Goal: Transaction & Acquisition: Purchase product/service

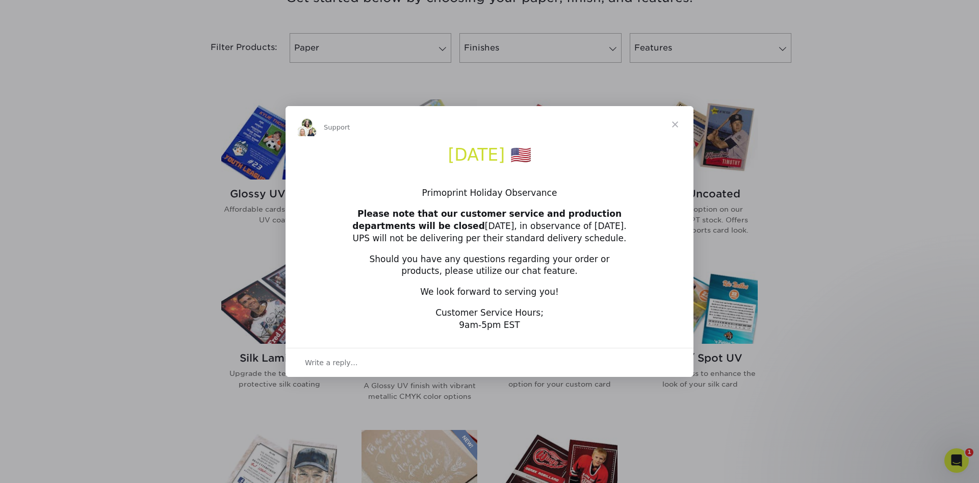
click at [673, 119] on span "Close" at bounding box center [675, 124] width 37 height 37
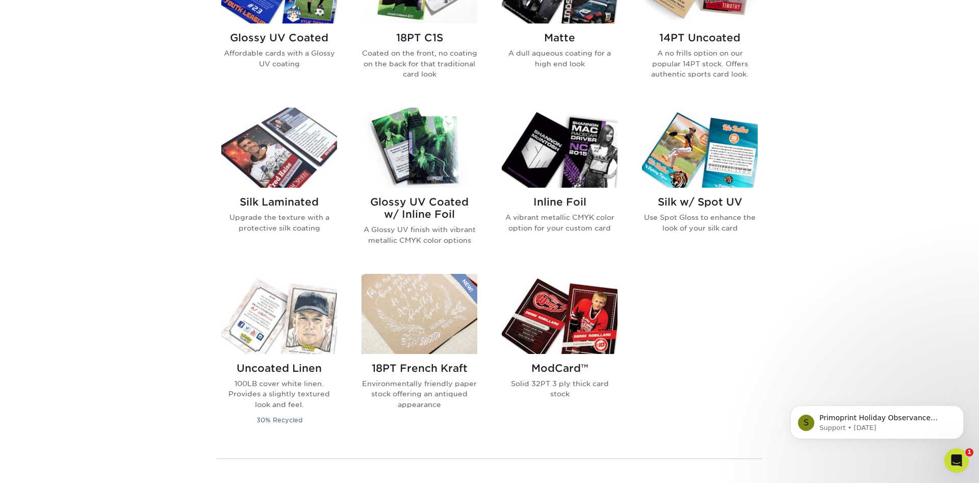
scroll to position [416, 0]
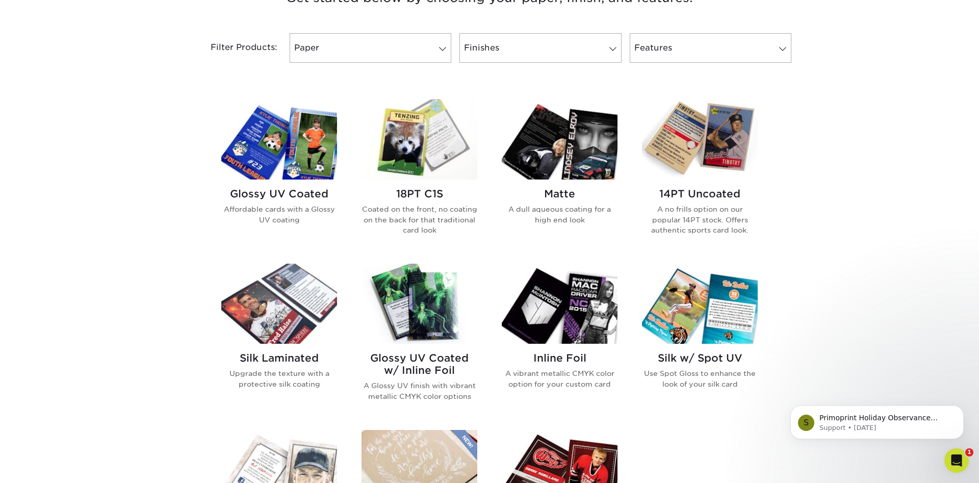
click at [570, 158] on img at bounding box center [560, 139] width 116 height 80
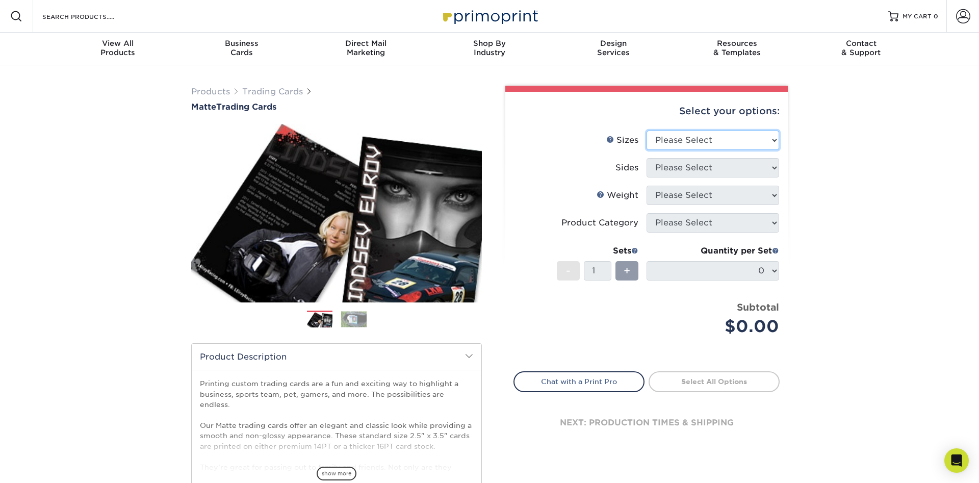
click at [770, 137] on select "Please Select 2.5" x 3.5"" at bounding box center [713, 140] width 133 height 19
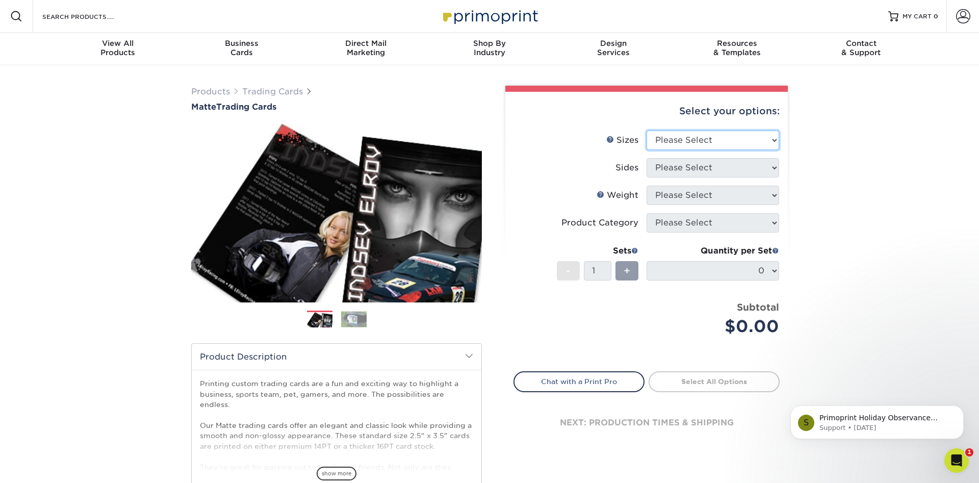
select select "2.50x3.50"
click option "2.5" x 3.5"" at bounding box center [0, 0] width 0 height 0
click at [647, 158] on select "Please Select Print Both Sides Print Front Only" at bounding box center [713, 167] width 133 height 19
select select "13abbda7-1d64-4f25-8bb2-c179b224825d"
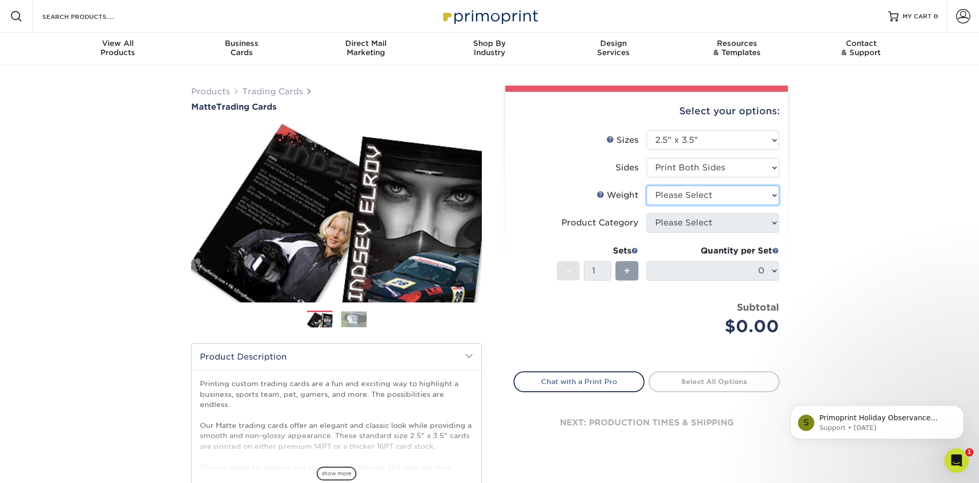
click at [647, 186] on select "Please Select 16PT 14PT" at bounding box center [713, 195] width 133 height 19
select select "14PT"
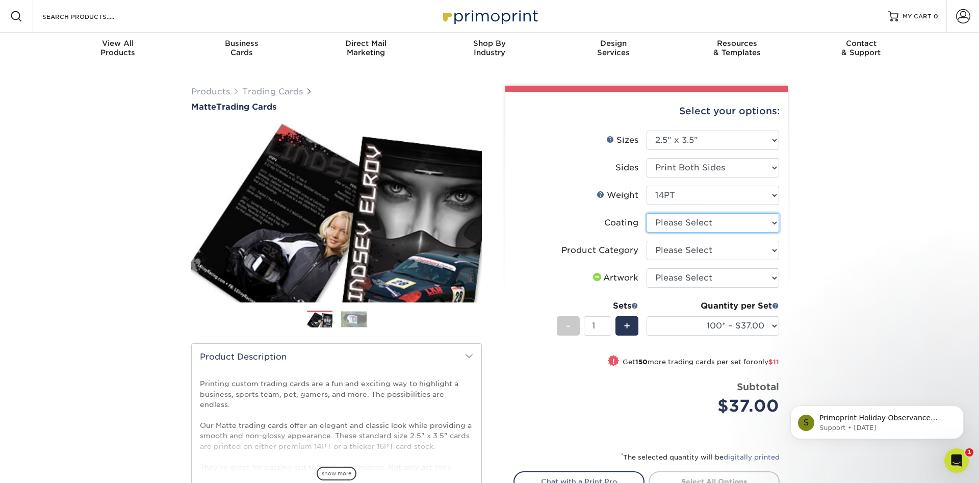
click at [647, 213] on select at bounding box center [713, 222] width 133 height 19
select select "121bb7b5-3b4d-429f-bd8d-bbf80e953313"
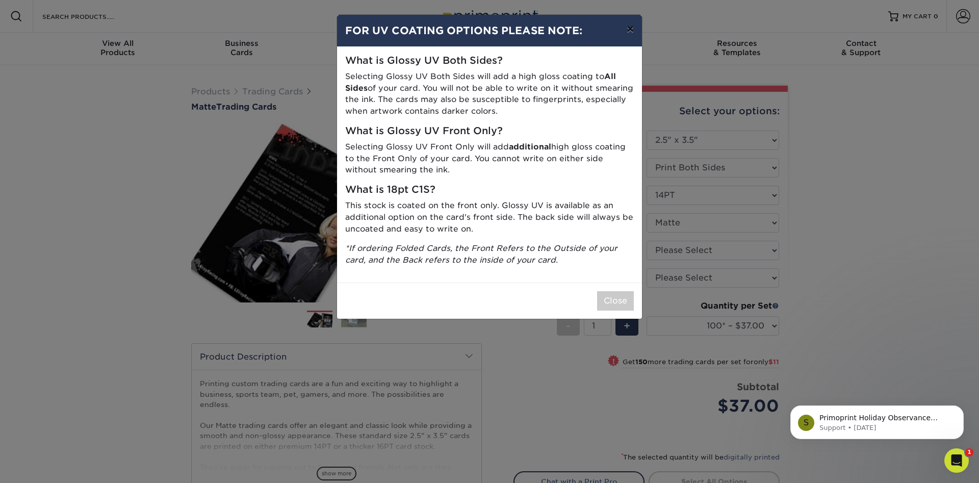
click at [632, 31] on button "×" at bounding box center [630, 29] width 23 height 29
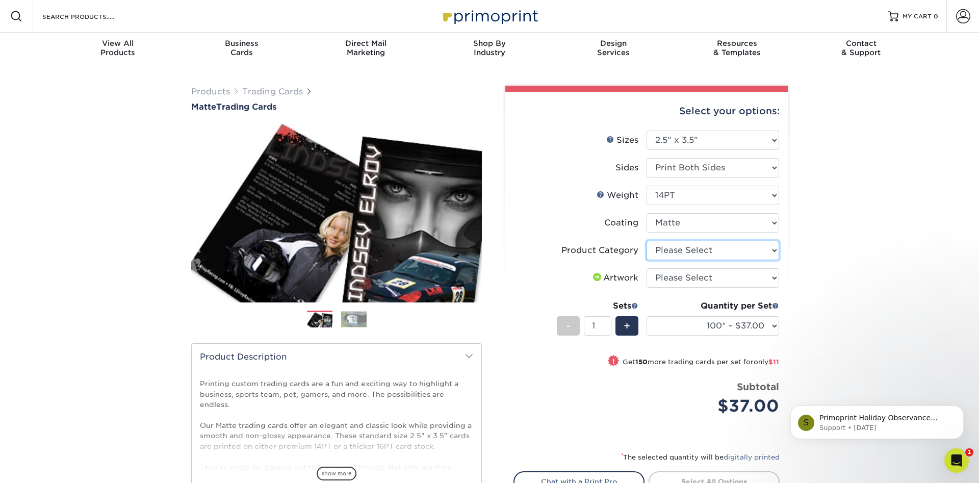
click at [647, 241] on select "Please Select Trading Cards" at bounding box center [713, 250] width 133 height 19
select select "c2f9bce9-36c2-409d-b101-c29d9d031e18"
click option "Trading Cards" at bounding box center [0, 0] width 0 height 0
click at [647, 268] on select "Please Select I will upload files I need a design - $100" at bounding box center [713, 277] width 133 height 19
select select "upload"
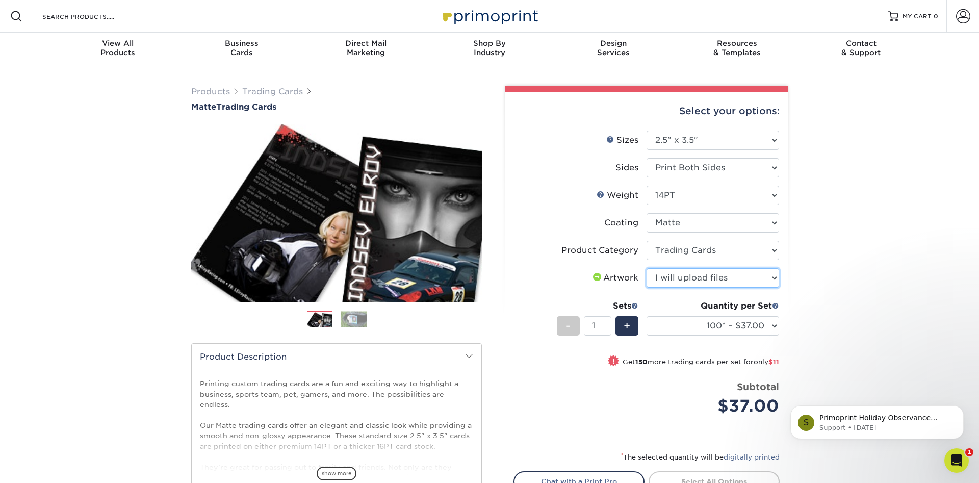
click option "I will upload files" at bounding box center [0, 0] width 0 height 0
click at [647, 316] on select "100* – $37.00 250* – $48.00 500* – $59.00 1000 – $72.00 2500 – $144.00 5000 – $…" at bounding box center [713, 325] width 133 height 19
click option "100* – $37.00" at bounding box center [0, 0] width 0 height 0
click at [356, 328] on ol at bounding box center [336, 323] width 291 height 24
click at [358, 317] on img at bounding box center [353, 319] width 25 height 16
